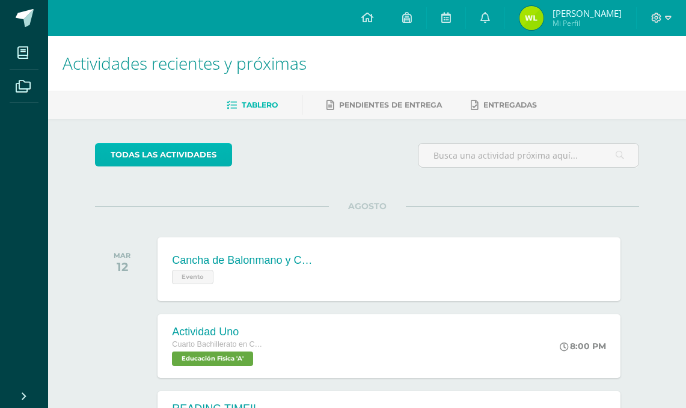
click at [193, 154] on link "todas las Actividades" at bounding box center [163, 154] width 137 height 23
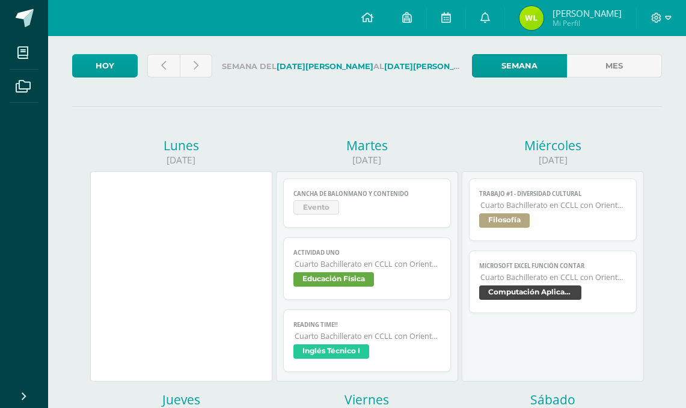
scroll to position [120, 0]
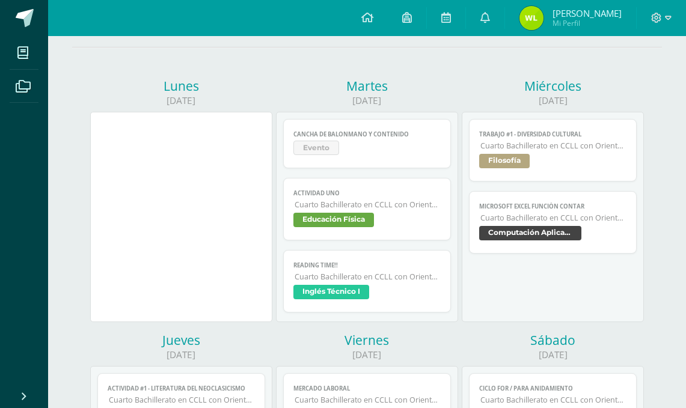
click at [323, 149] on span "Evento" at bounding box center [316, 148] width 46 height 14
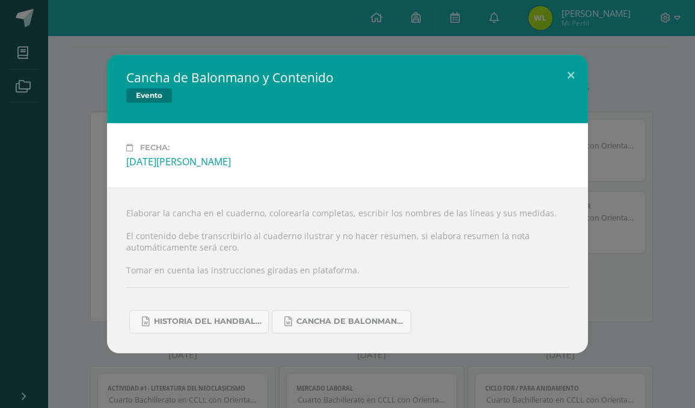
click at [79, 230] on div "Cancha de Balonmano y Contenido Evento Fecha: [DATE][PERSON_NAME] Elaborar la c…" at bounding box center [347, 204] width 685 height 298
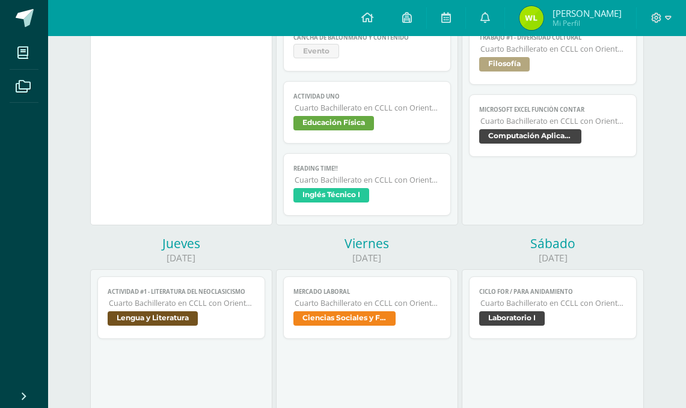
scroll to position [301, 0]
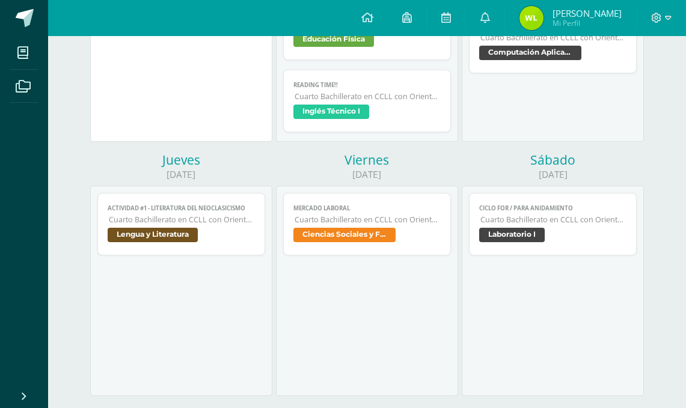
drag, startPoint x: 372, startPoint y: 235, endPoint x: 368, endPoint y: 241, distance: 7.0
click at [372, 235] on span "Ciencias Sociales y Formación Ciudadana" at bounding box center [344, 235] width 102 height 14
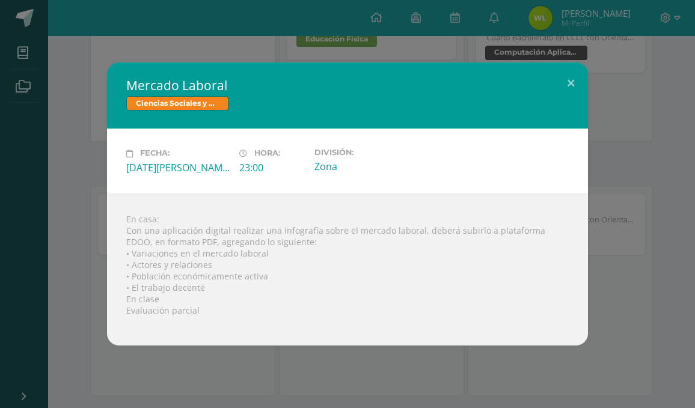
click at [76, 130] on div "Mercado Laboral Ciencias Sociales y Formación Ciudadana Fecha: [DATE][PERSON_NA…" at bounding box center [347, 204] width 685 height 283
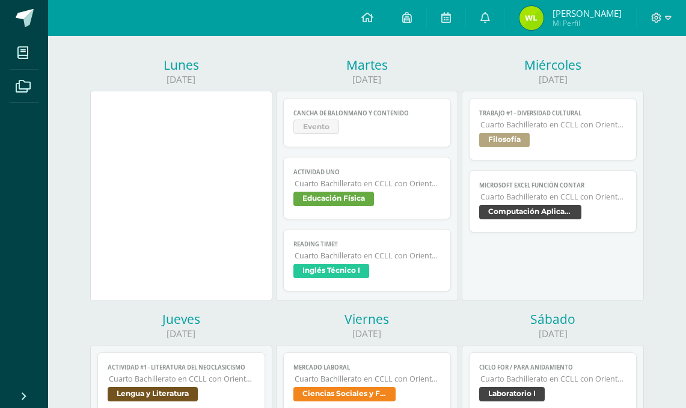
scroll to position [120, 0]
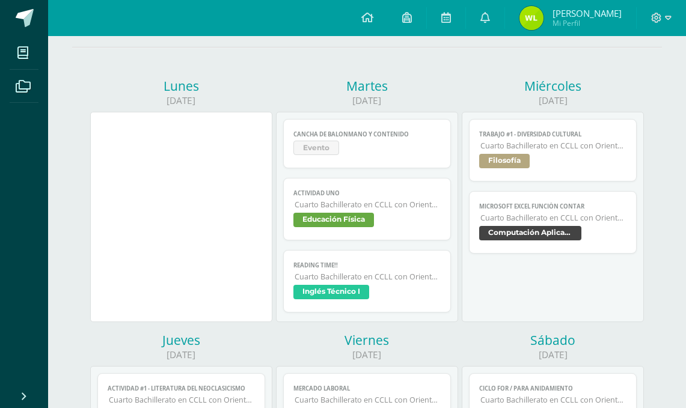
click at [344, 211] on link "Actividad Uno Cuarto Bachillerato en CCLL con Orientación en Computación Educac…" at bounding box center [366, 209] width 167 height 63
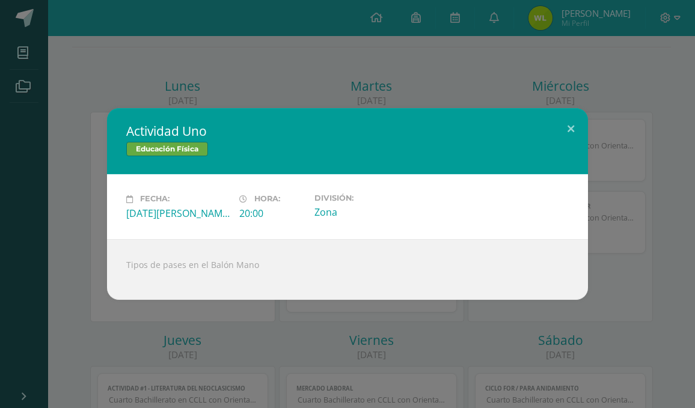
click at [239, 97] on div "Actividad Uno Educación Física Fecha: [DATE][PERSON_NAME] Hora: 20:00 División:…" at bounding box center [347, 204] width 695 height 408
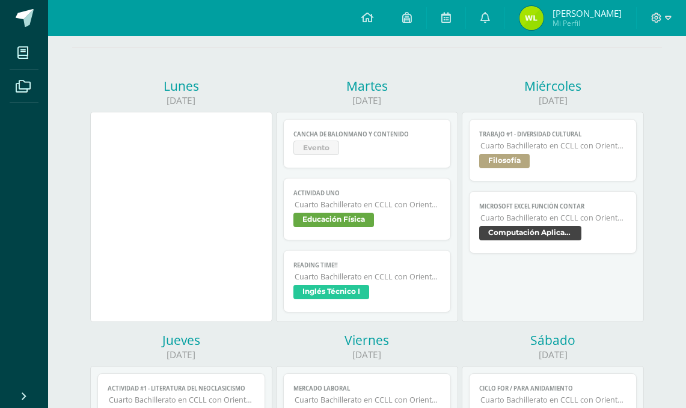
click at [332, 287] on span "Inglés Técnico I" at bounding box center [331, 292] width 76 height 14
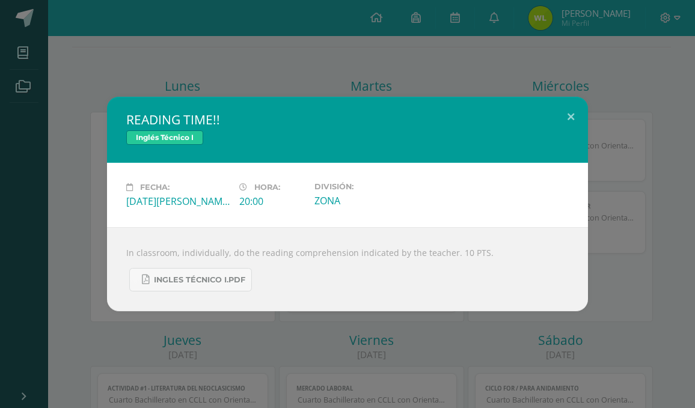
click at [345, 82] on div "READING TIME!! Inglés Técnico I Fecha: [DATE][PERSON_NAME] Hora: 20:00 División…" at bounding box center [347, 204] width 695 height 408
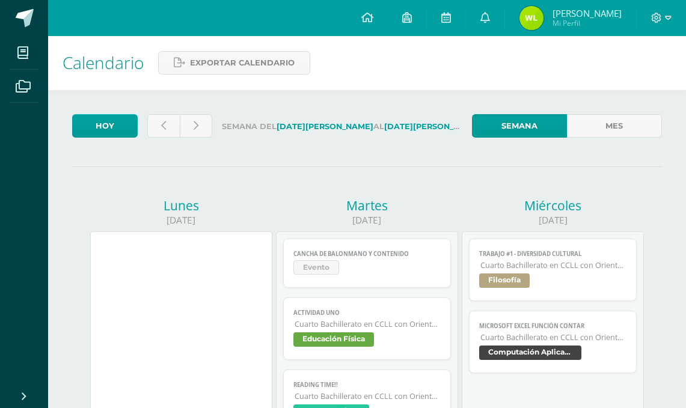
scroll to position [0, 0]
